Goal: Check status

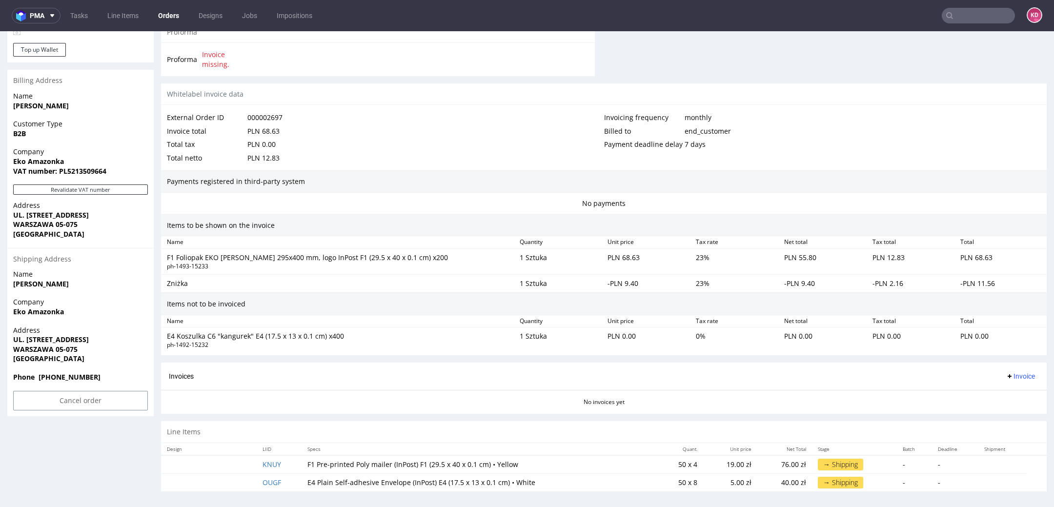
scroll to position [3, 0]
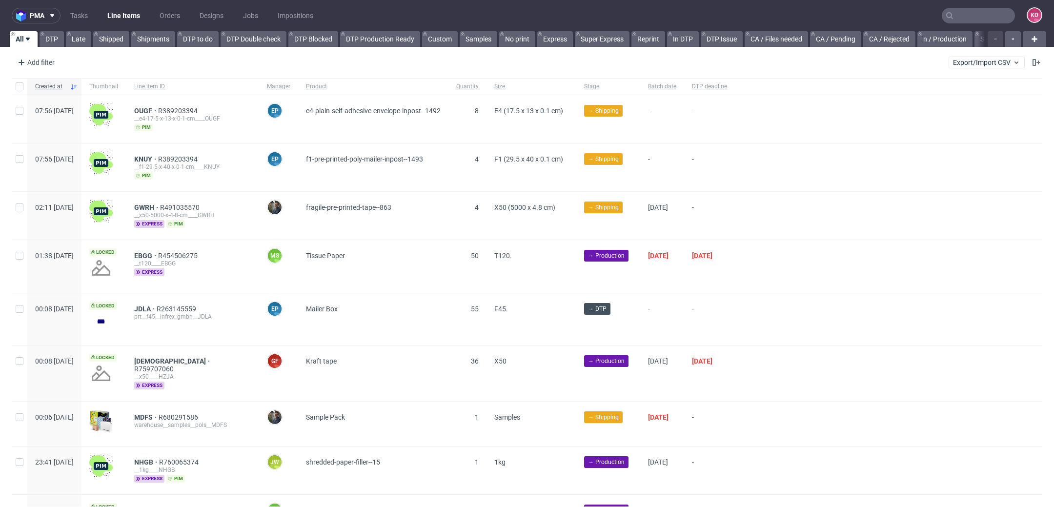
click at [963, 11] on input "text" at bounding box center [978, 16] width 73 height 16
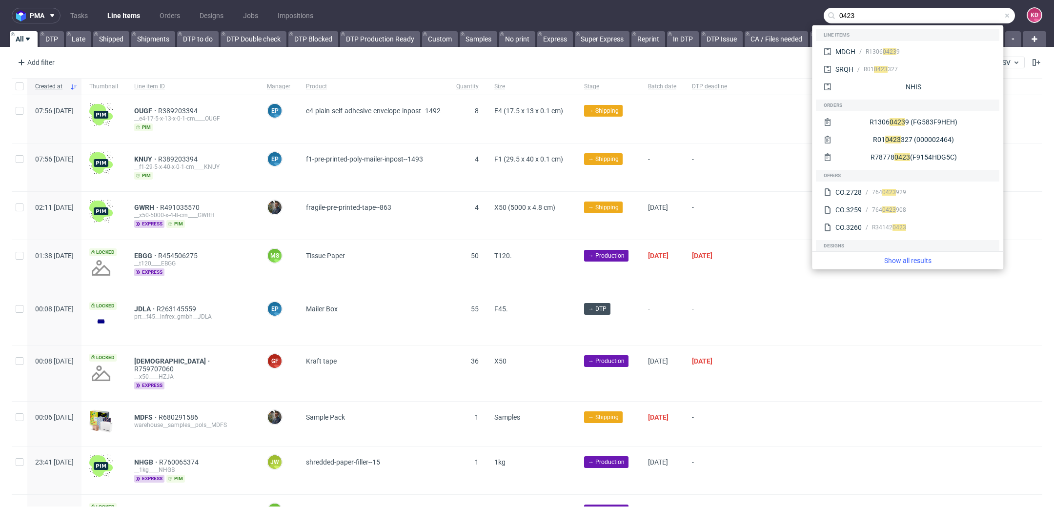
type input "0423"
drag, startPoint x: 856, startPoint y: 17, endPoint x: 811, endPoint y: 16, distance: 45.4
click at [811, 16] on nav "pma Tasks Line Items Orders Designs Jobs Impositions 0423 KD" at bounding box center [527, 15] width 1054 height 31
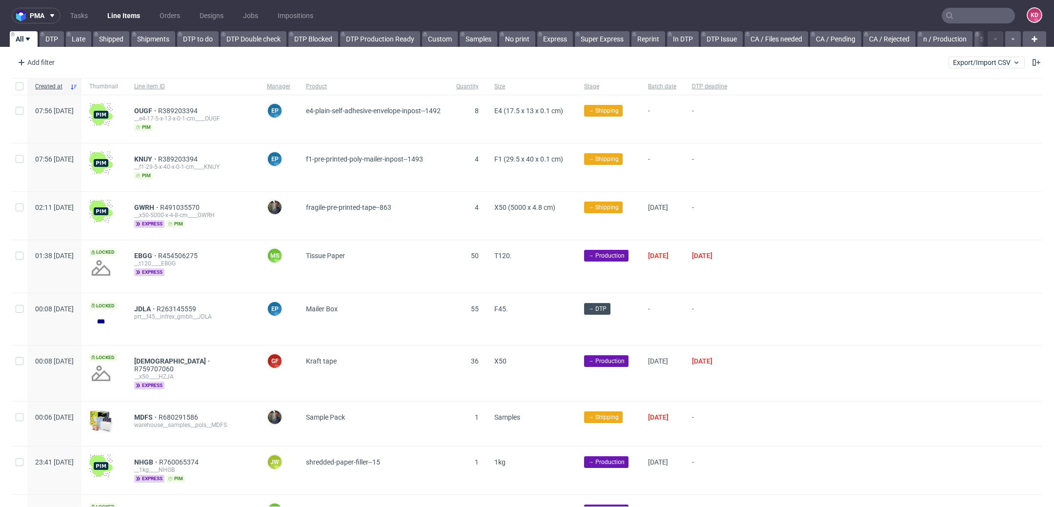
paste input "000000423"
type input "000000423"
